Goal: Task Accomplishment & Management: Use online tool/utility

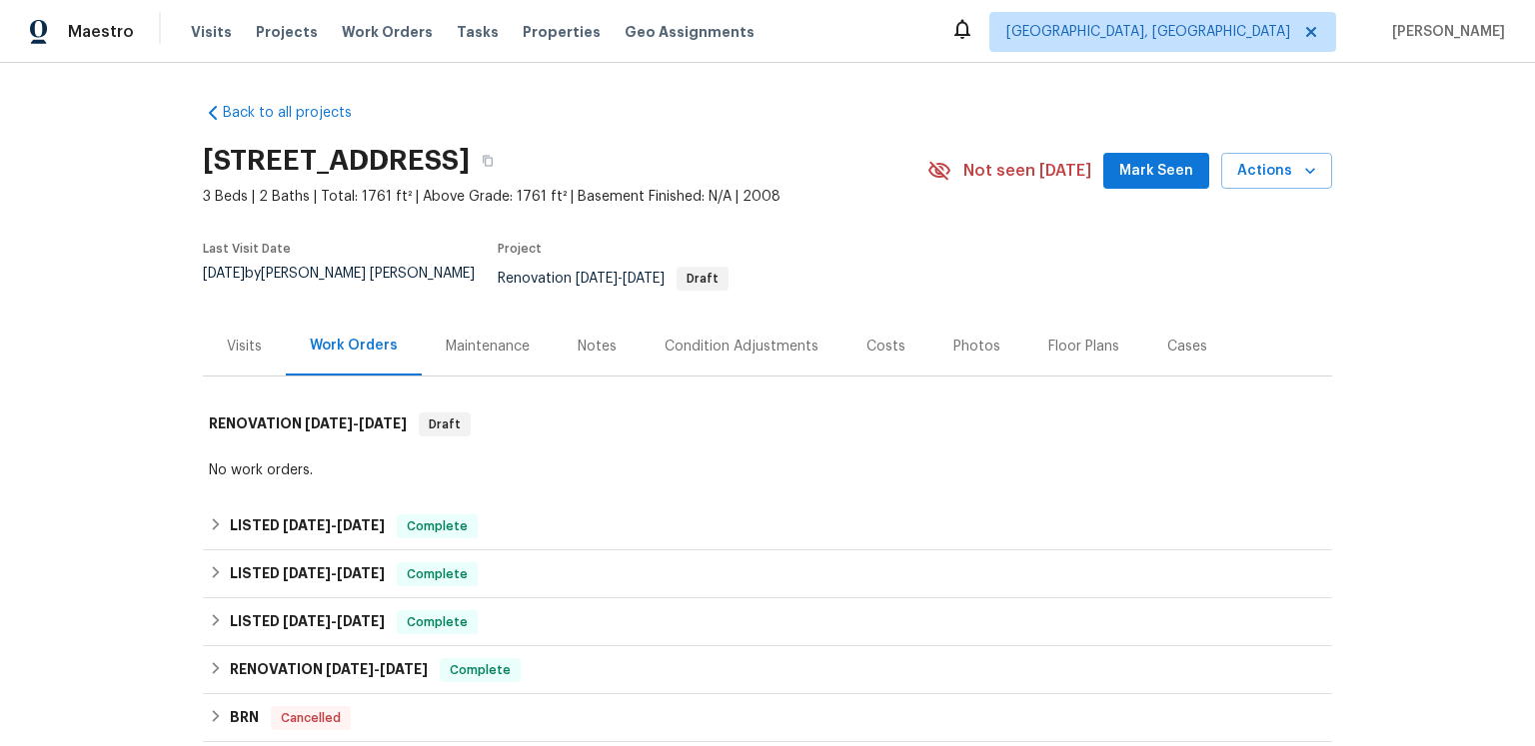
scroll to position [212, 0]
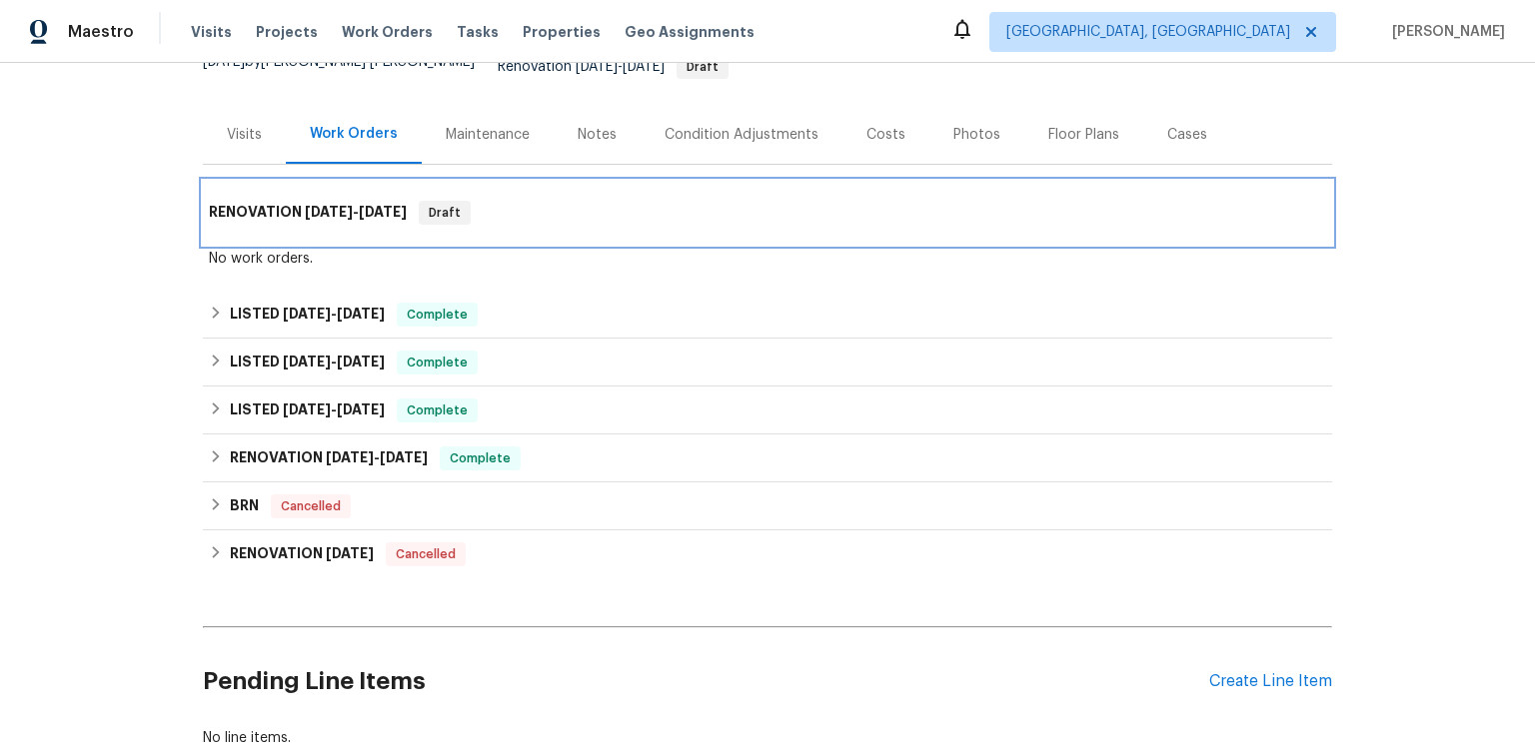
click at [407, 219] on span "[DATE]" at bounding box center [383, 212] width 48 height 14
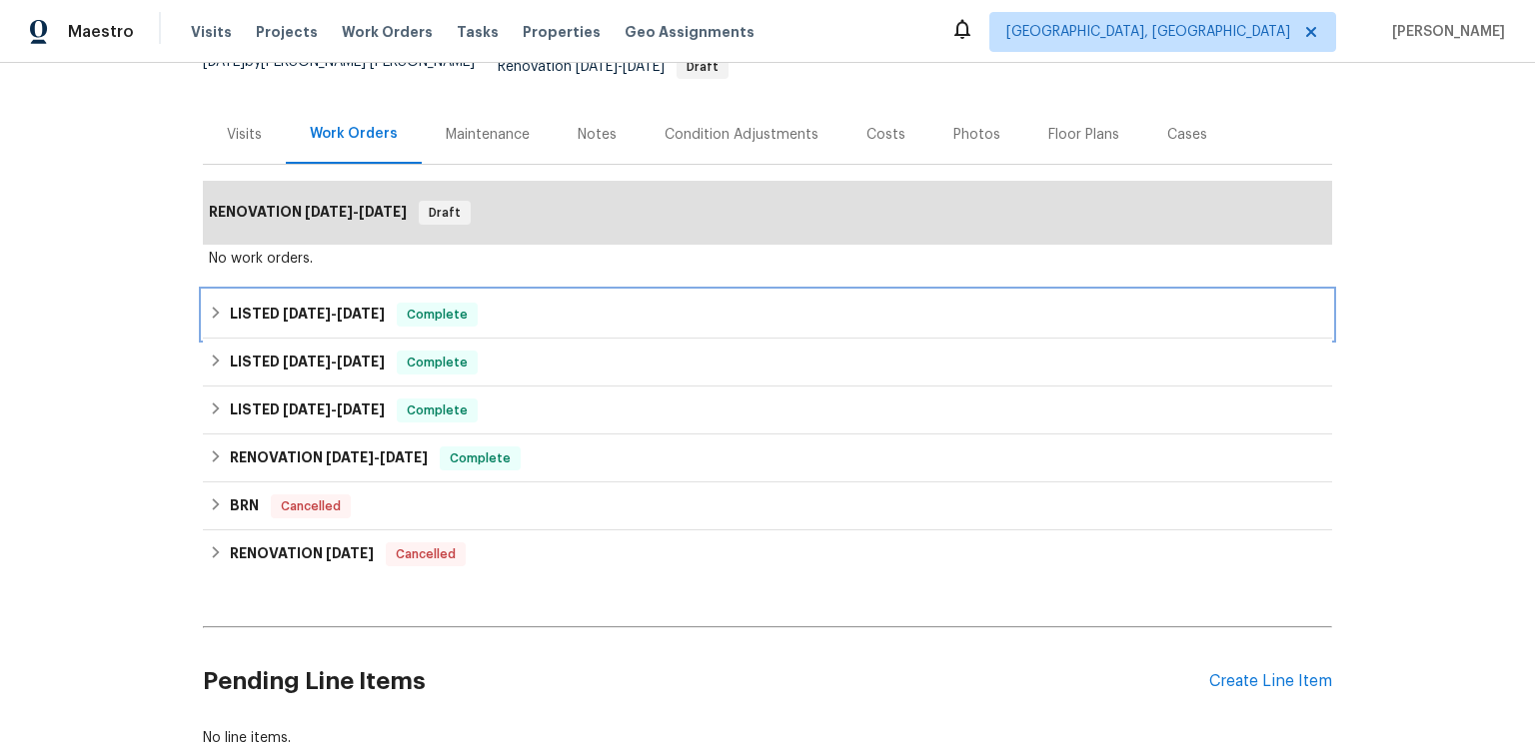
click at [385, 321] on span "[DATE]" at bounding box center [361, 314] width 48 height 14
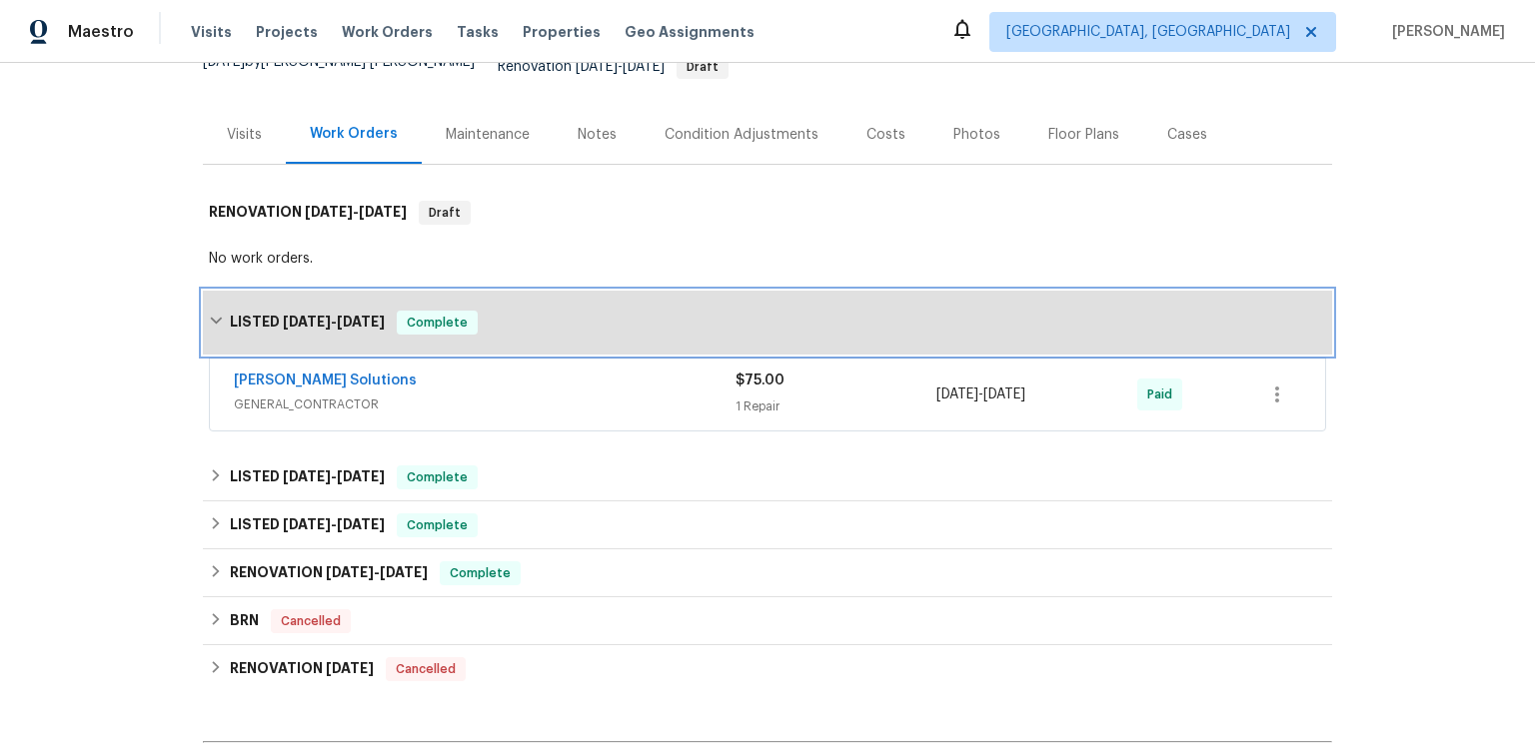
click at [385, 329] on span "[DATE]" at bounding box center [361, 322] width 48 height 14
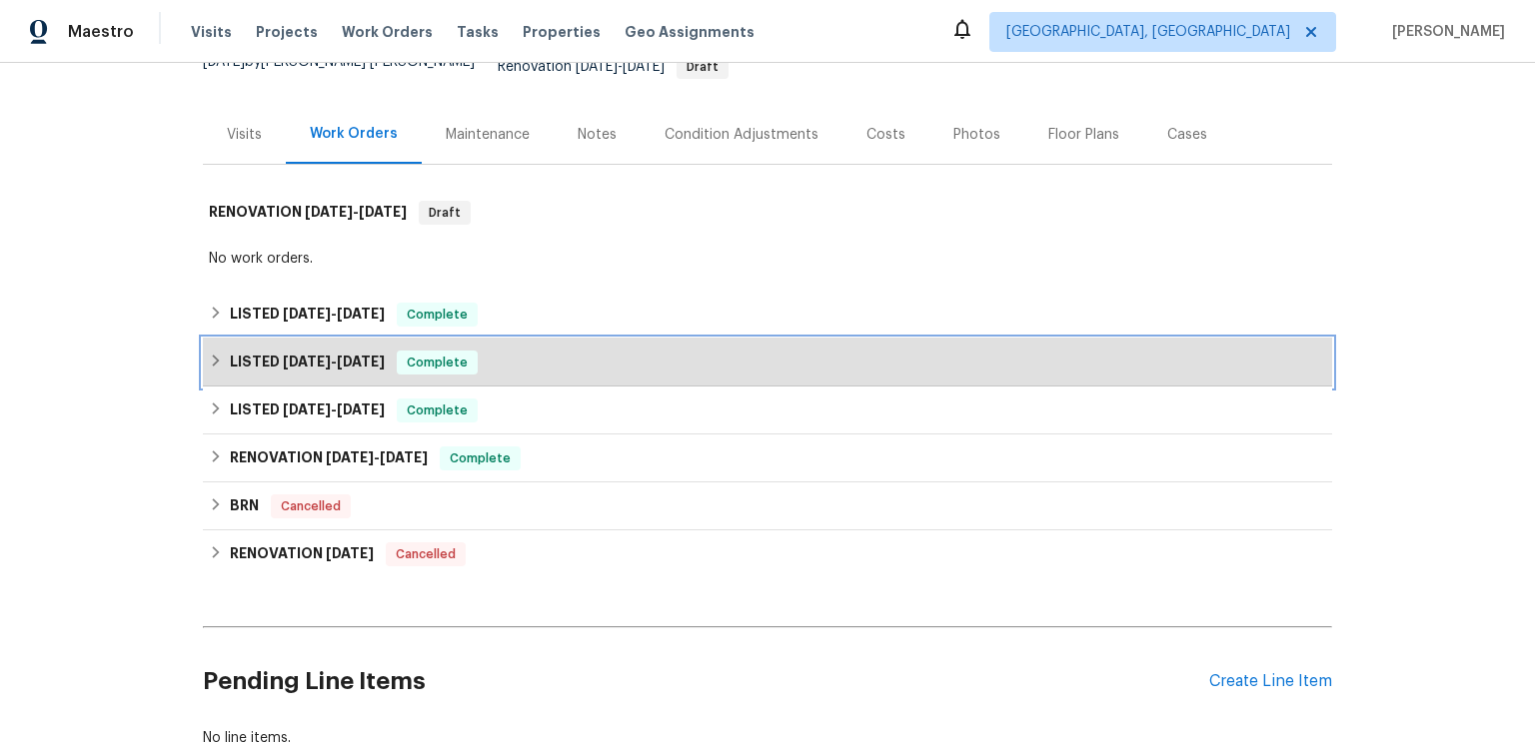
click at [385, 369] on span "[DATE]" at bounding box center [361, 362] width 48 height 14
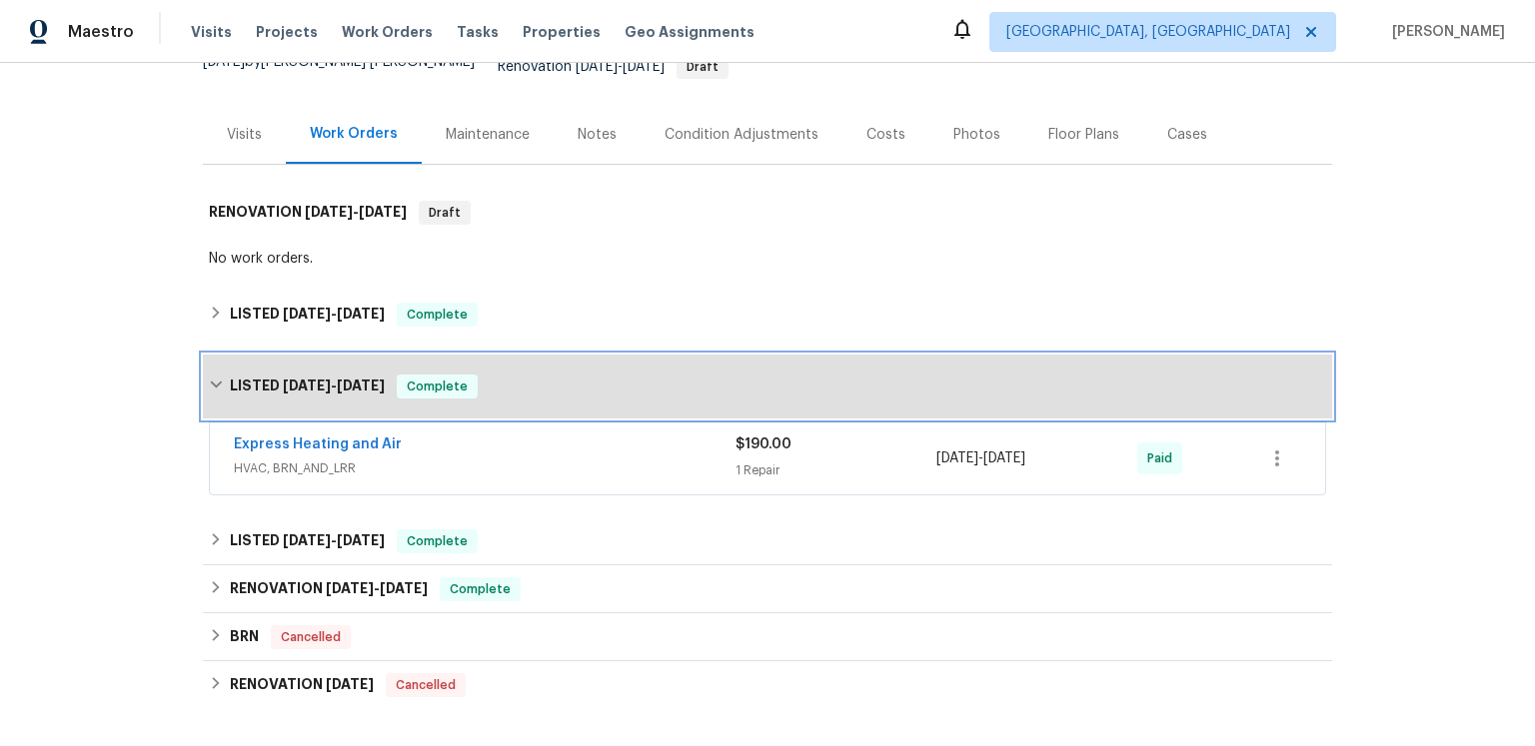
click at [385, 393] on span "[DATE]" at bounding box center [361, 386] width 48 height 14
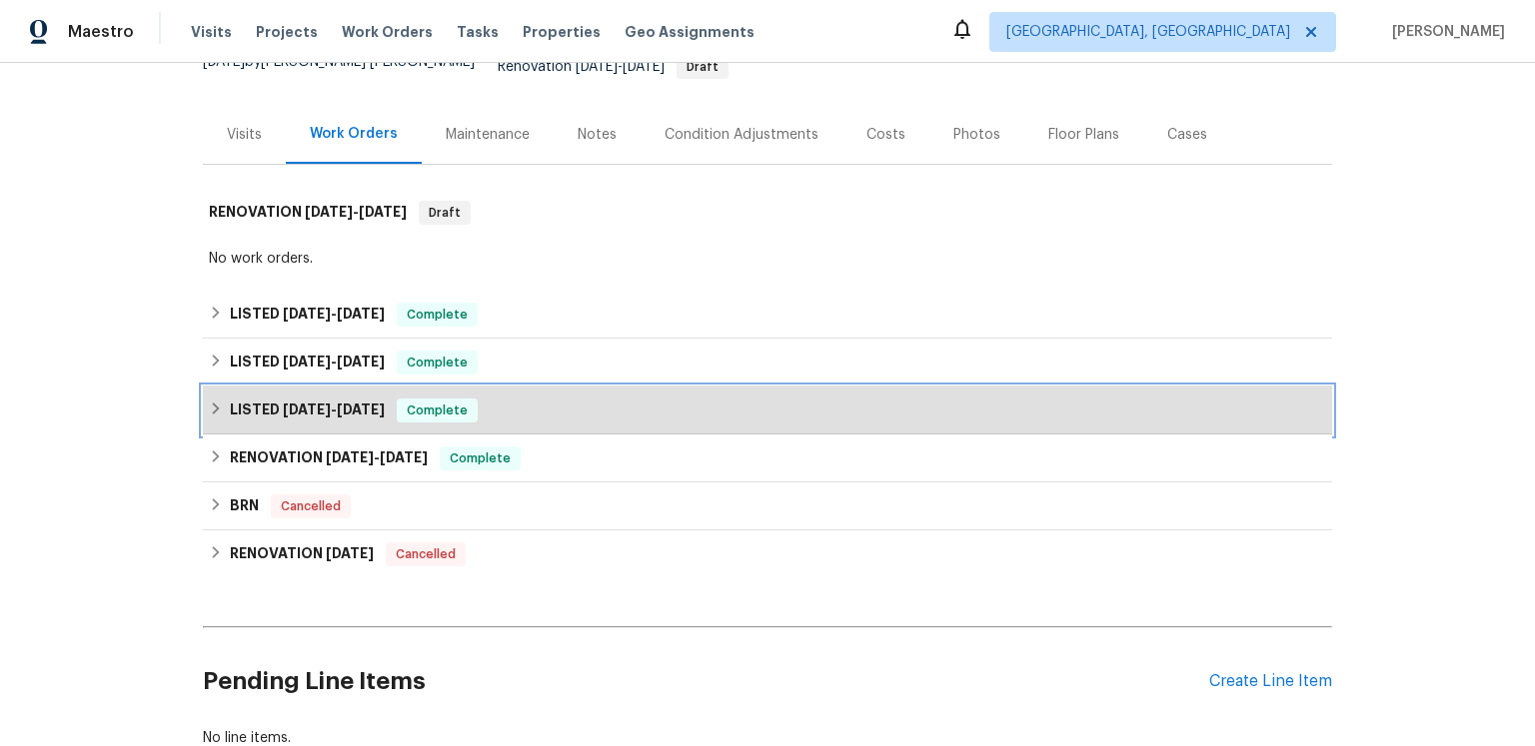
click at [385, 417] on span "[DATE]" at bounding box center [361, 410] width 48 height 14
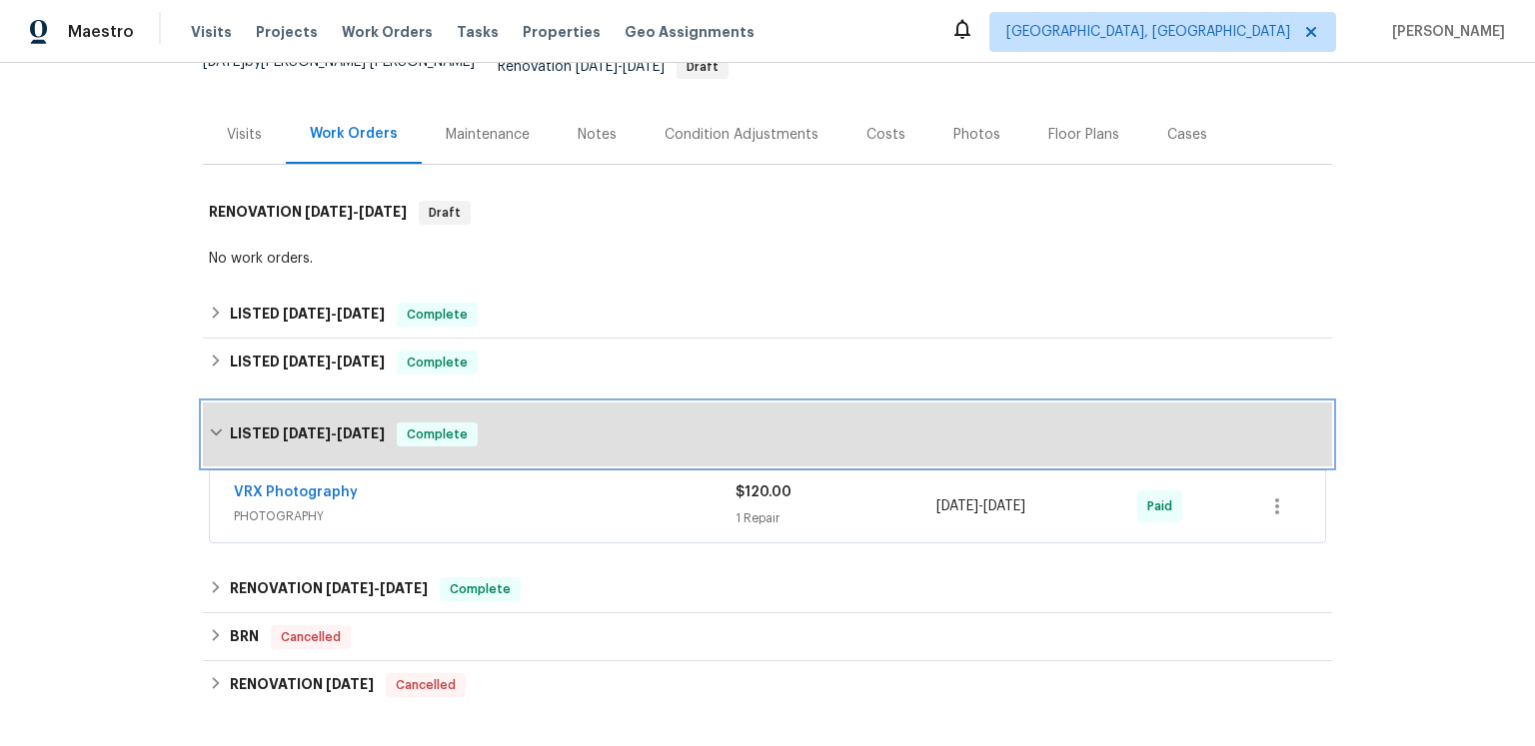
click at [386, 467] on div "LISTED [DATE] - [DATE] Complete" at bounding box center [767, 435] width 1129 height 64
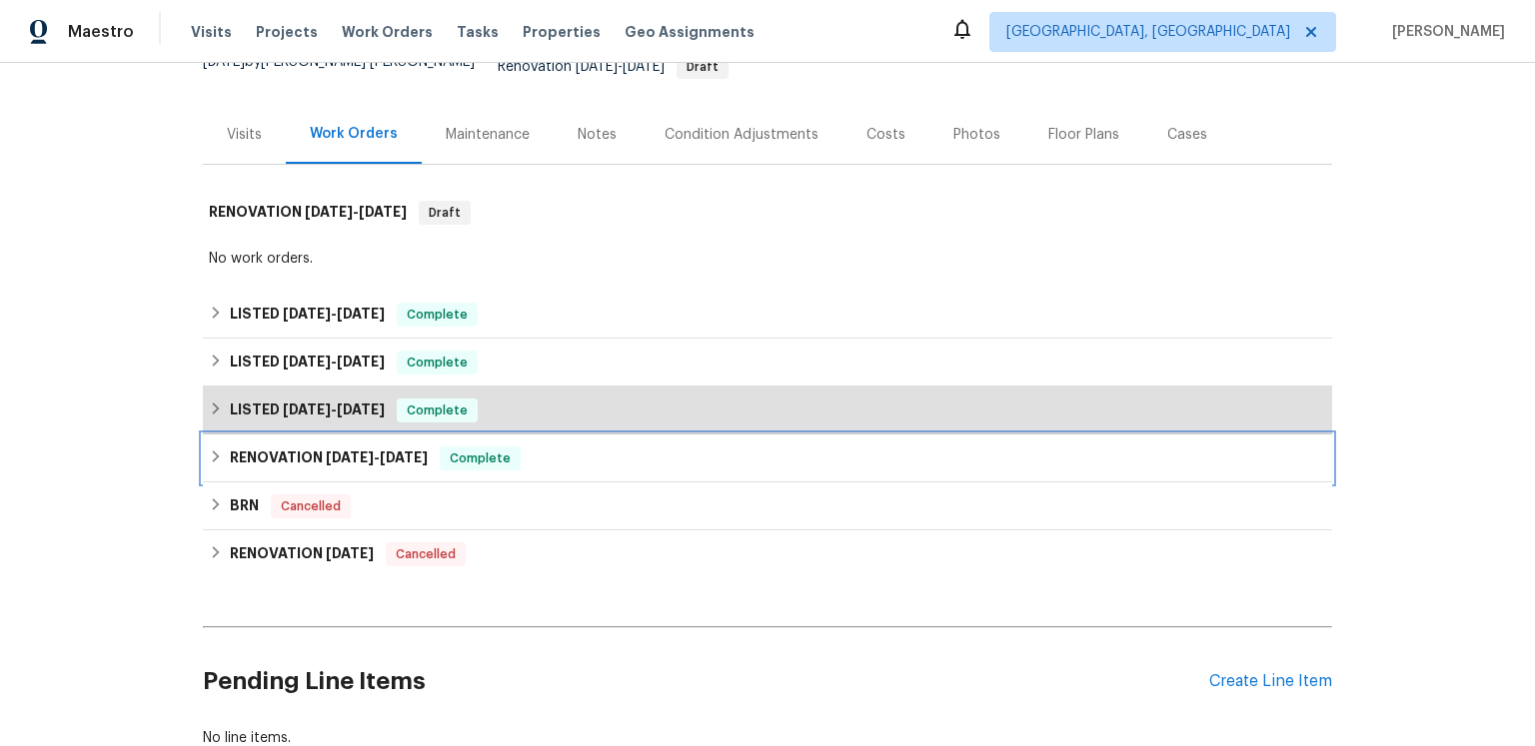
click at [374, 465] on span "[DATE]" at bounding box center [350, 458] width 48 height 14
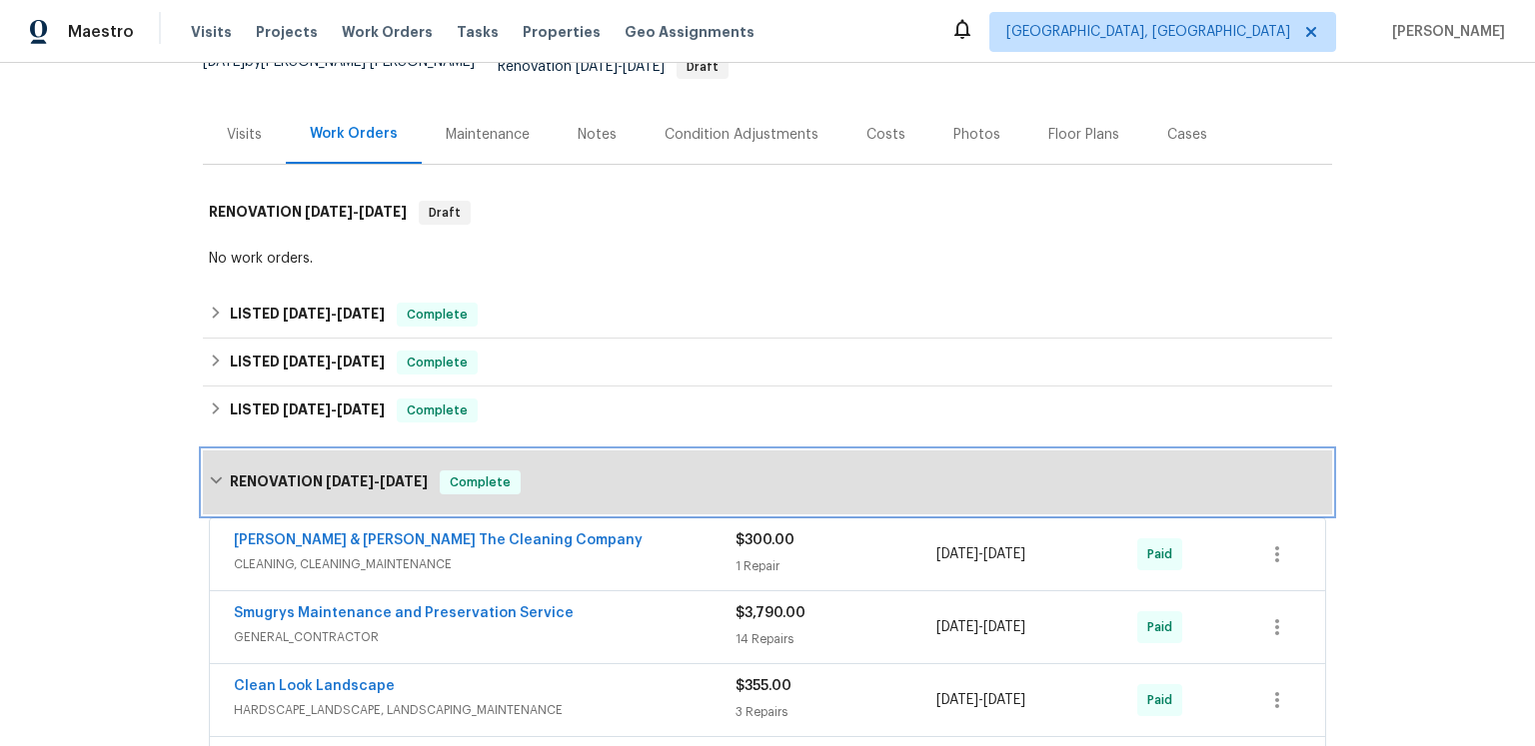
scroll to position [575, 0]
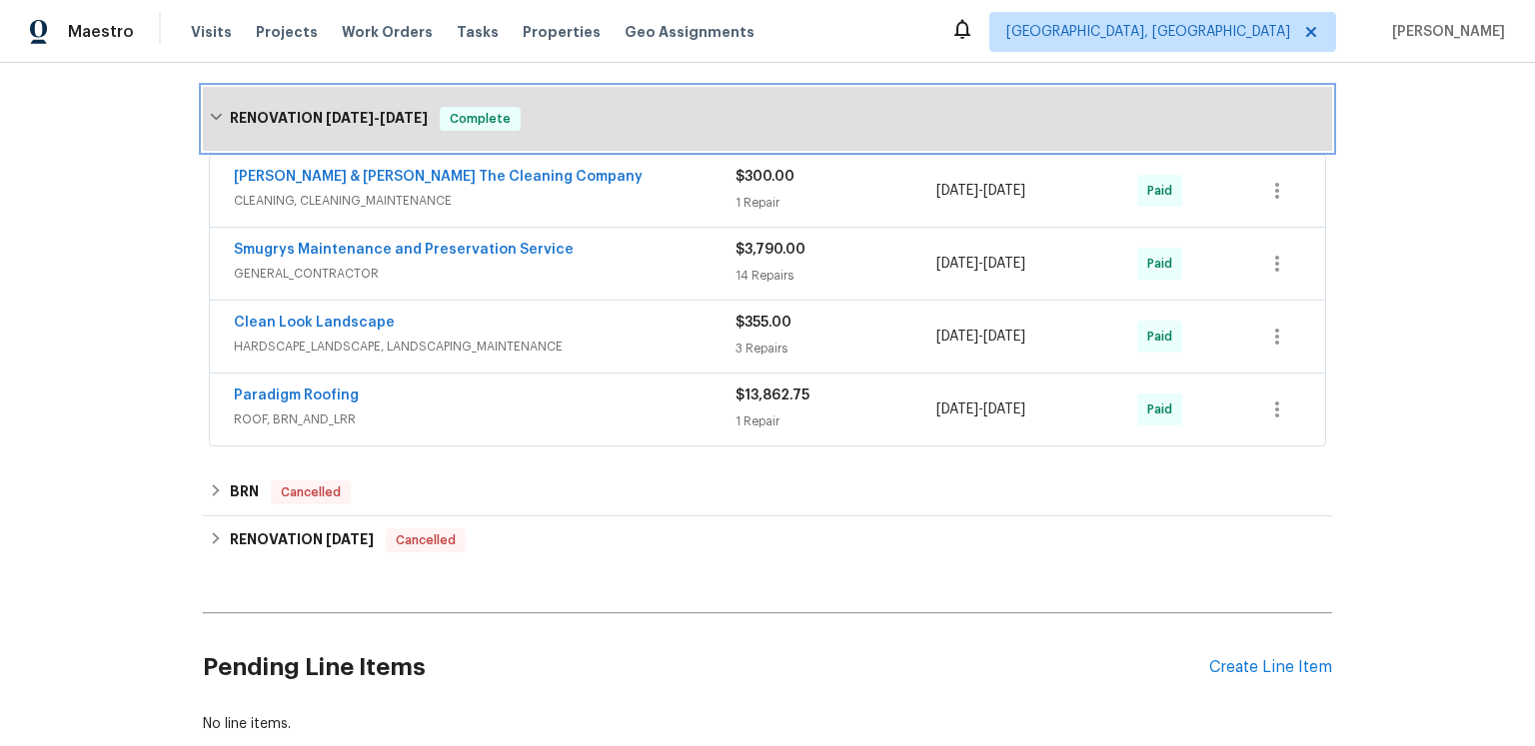
click at [368, 125] on span "[DATE]" at bounding box center [350, 118] width 48 height 14
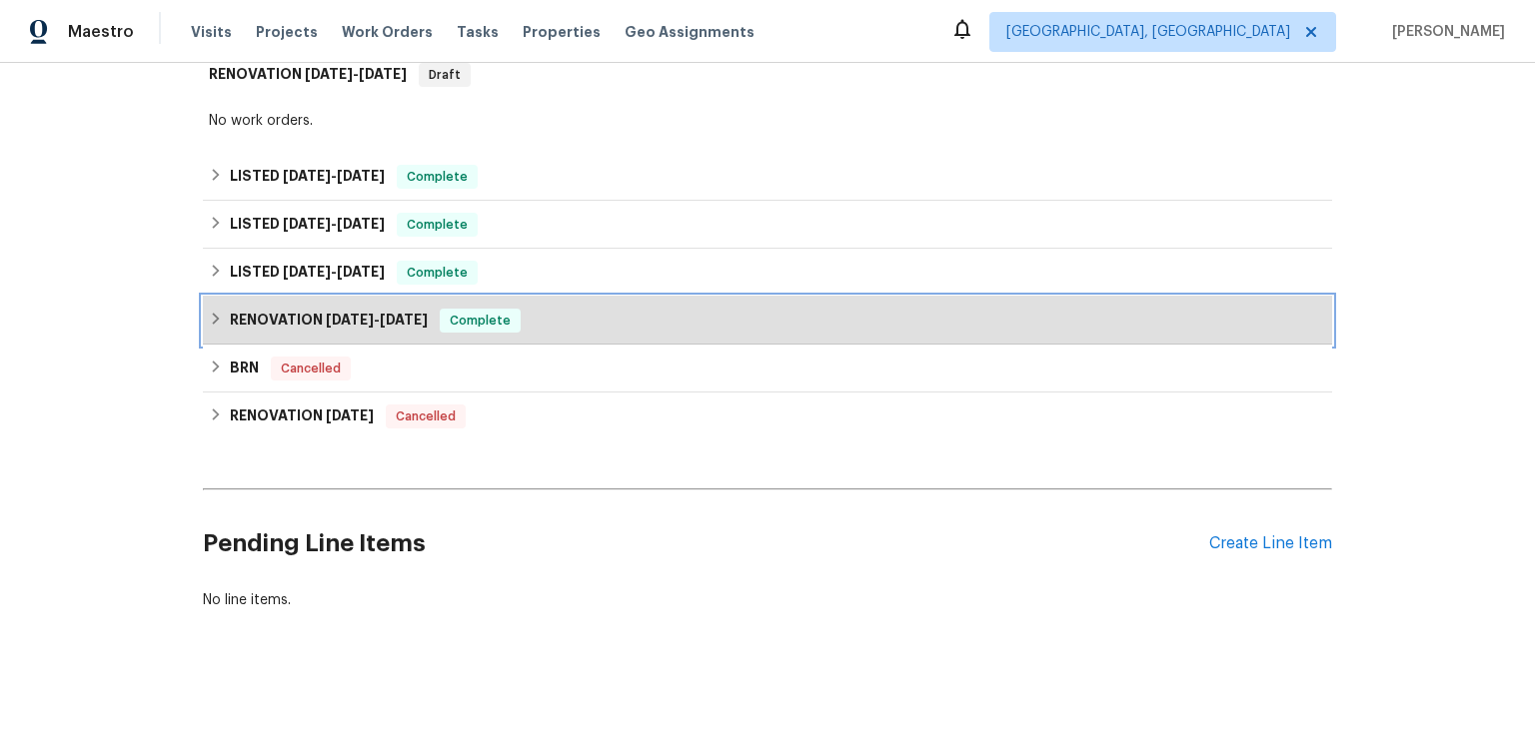
scroll to position [493, 0]
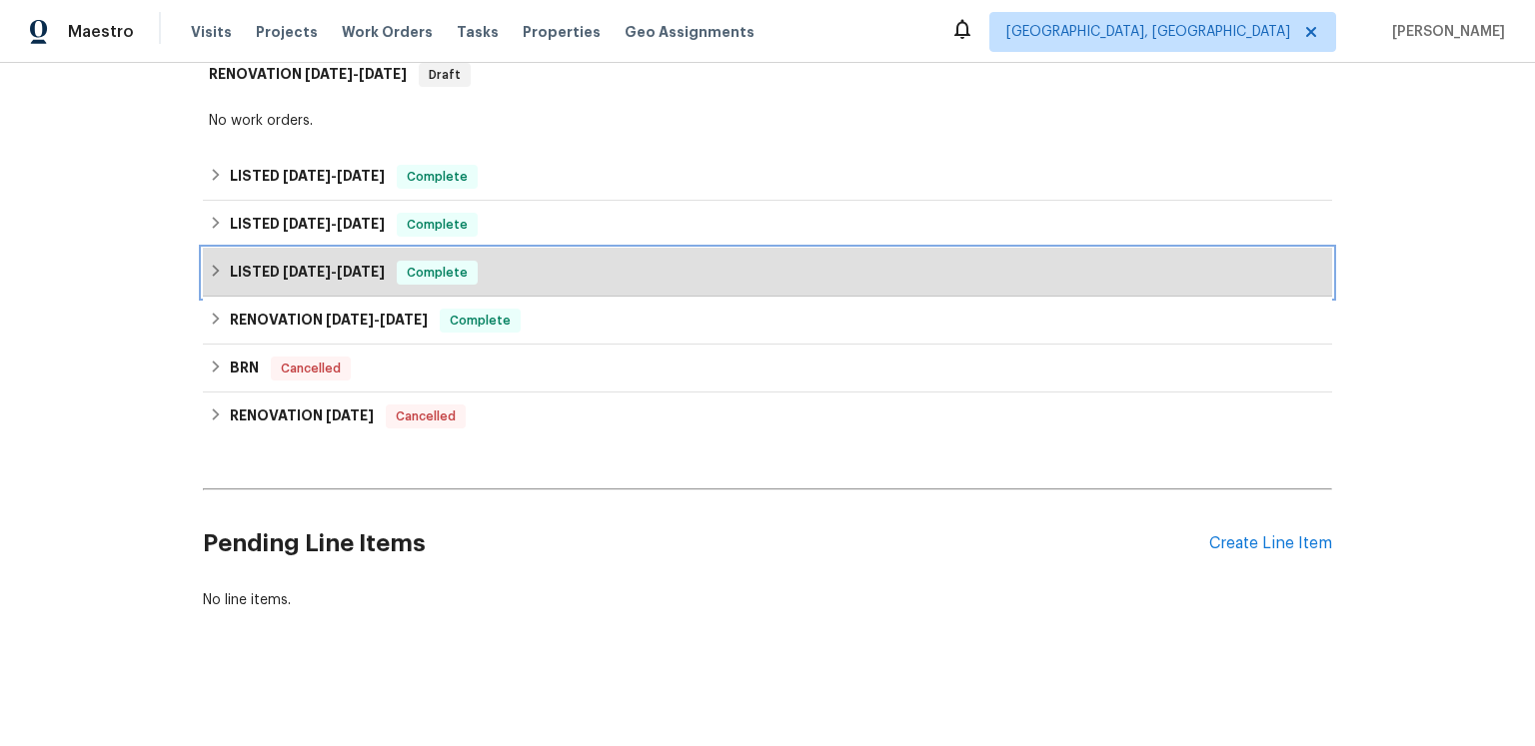
click at [331, 265] on span "[DATE]" at bounding box center [307, 272] width 48 height 14
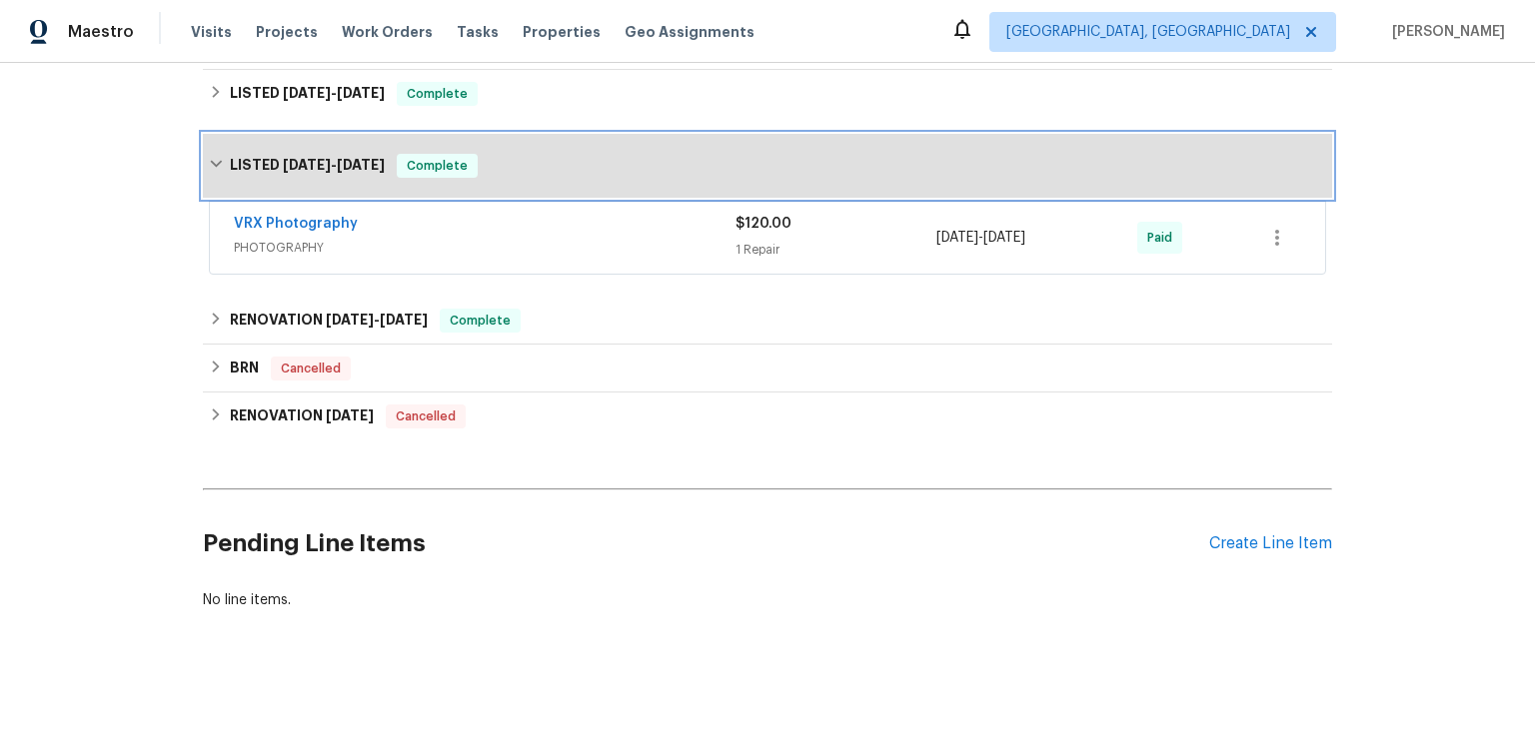
click at [354, 198] on div "LISTED [DATE] - [DATE] Complete" at bounding box center [767, 166] width 1129 height 64
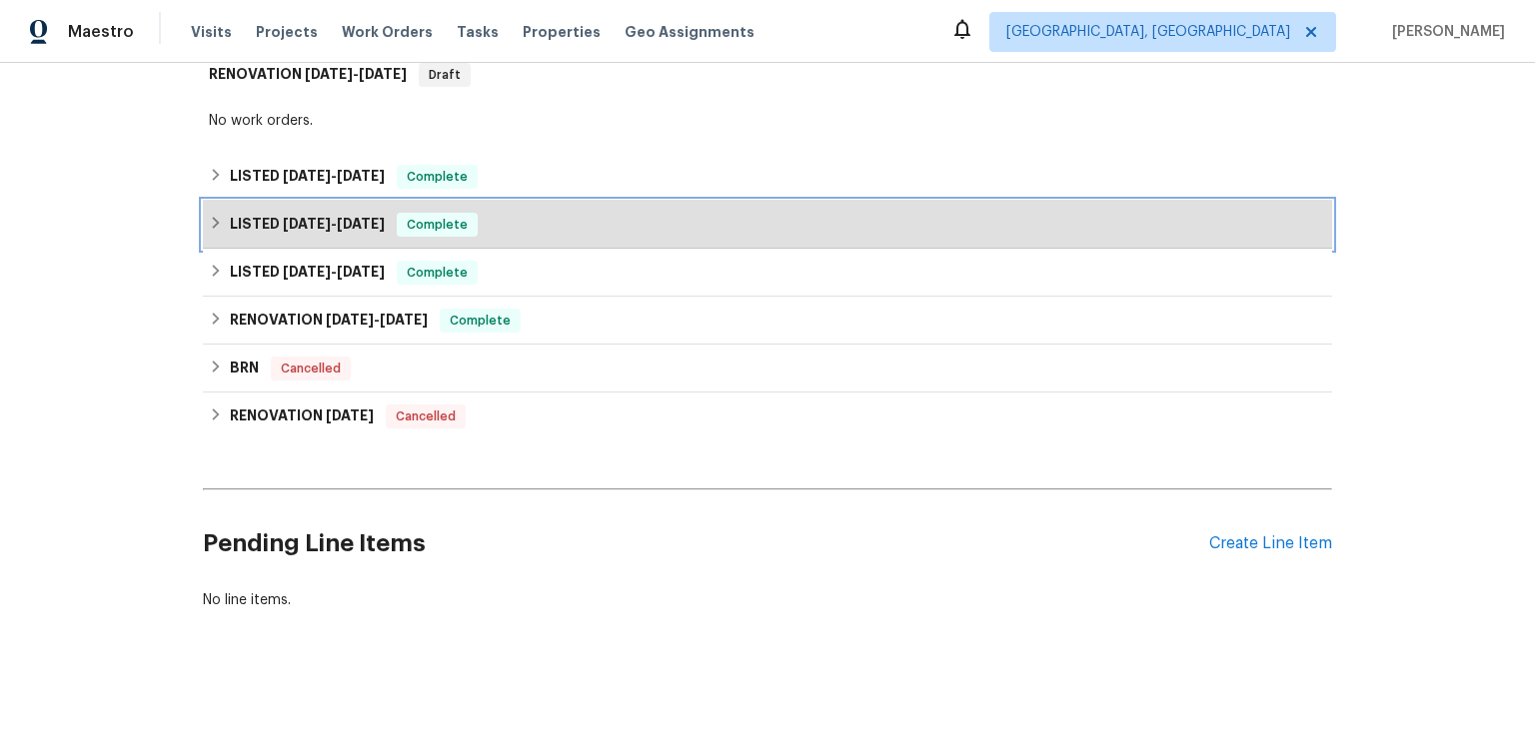
click at [331, 217] on span "[DATE]" at bounding box center [307, 224] width 48 height 14
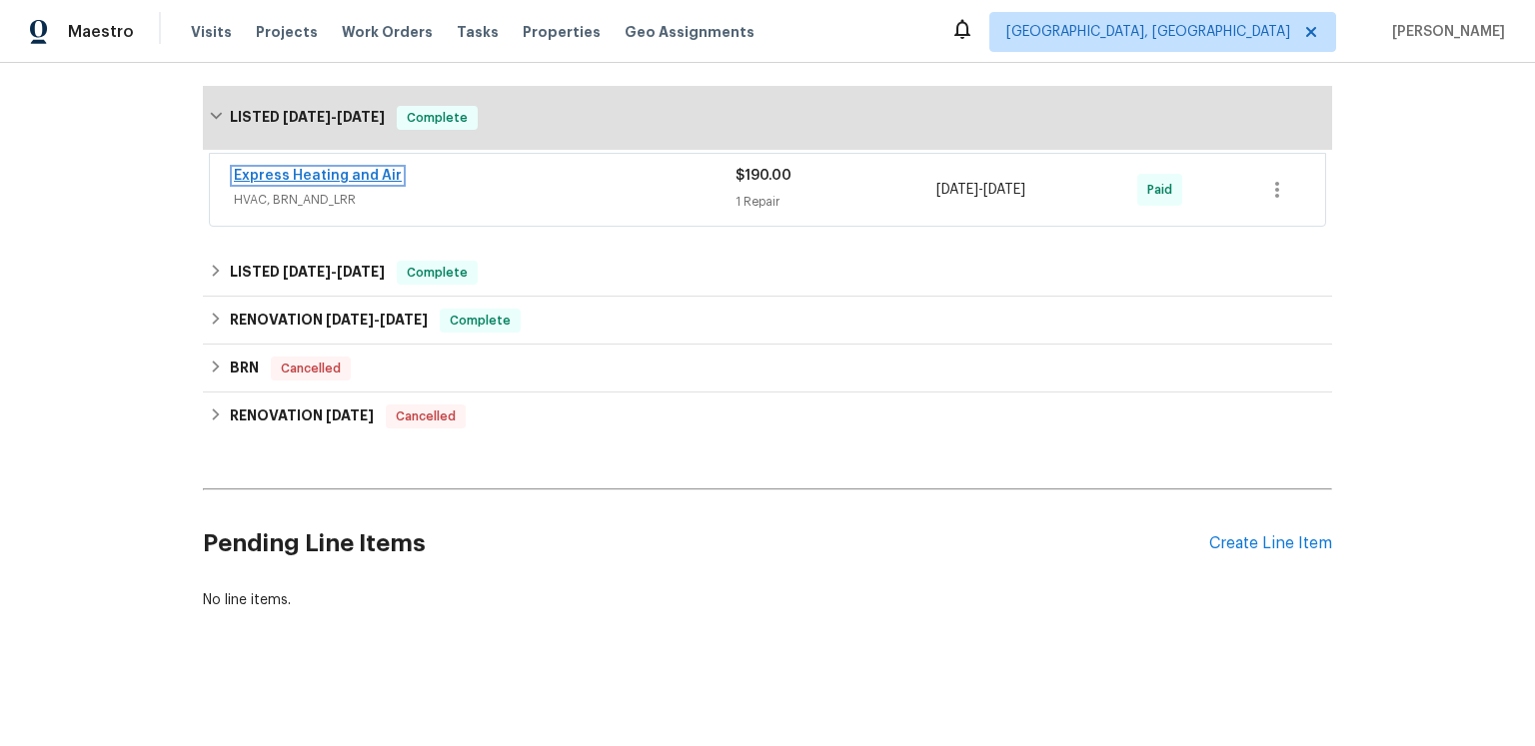
click at [382, 183] on link "Express Heating and Air" at bounding box center [318, 176] width 168 height 14
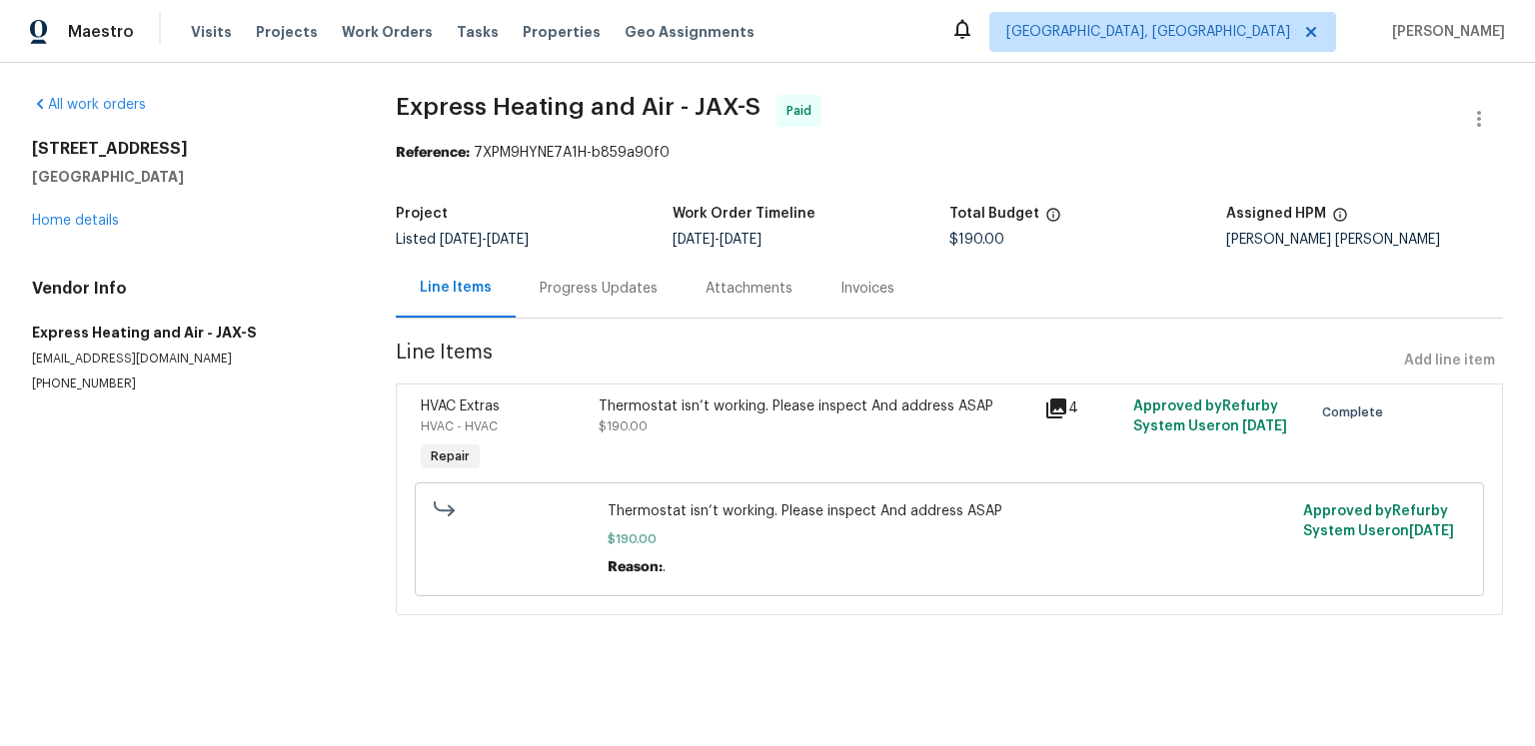
click at [1051, 421] on icon at bounding box center [1056, 409] width 24 height 24
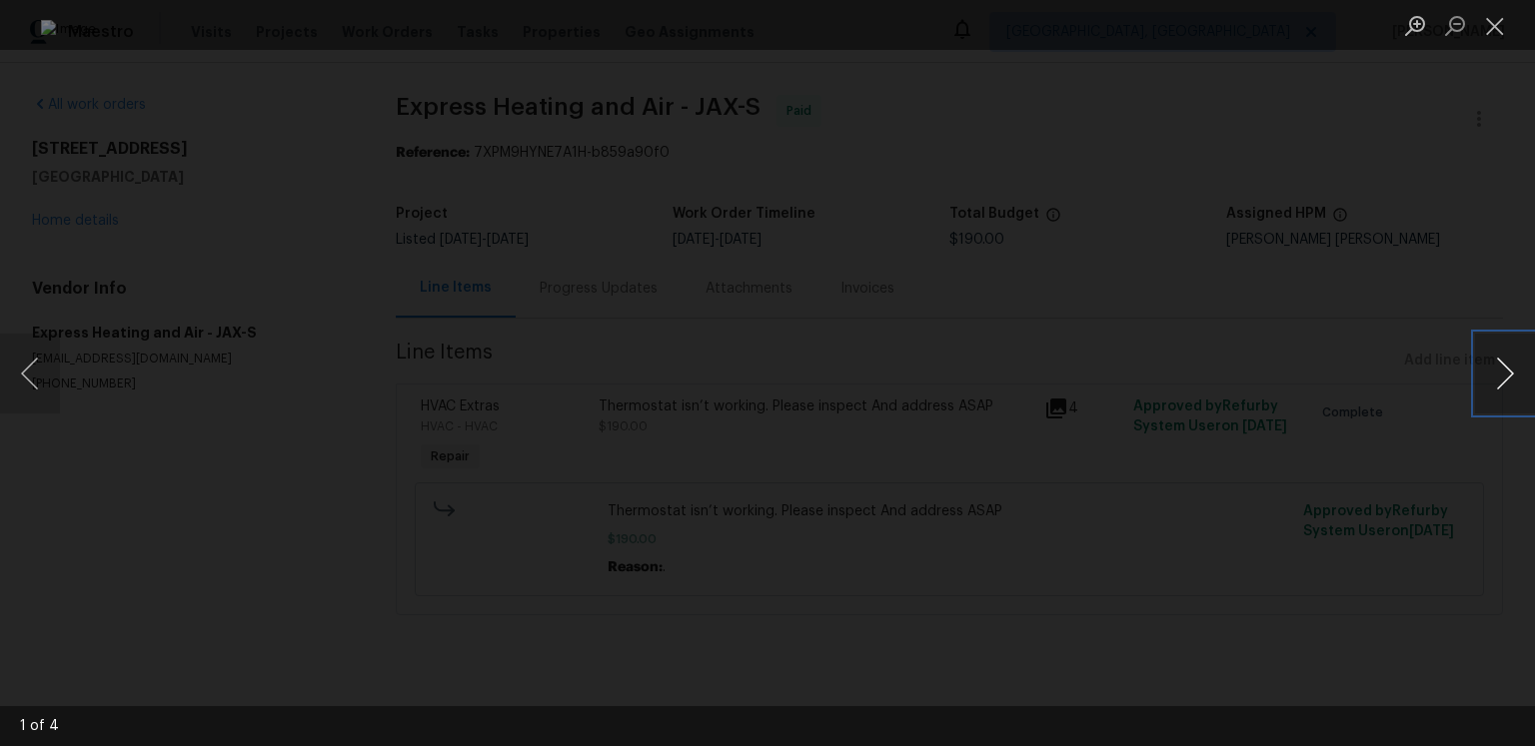
click at [1485, 368] on button "Next image" at bounding box center [1505, 374] width 60 height 80
click at [1493, 36] on button "Close lightbox" at bounding box center [1495, 25] width 40 height 35
